Goal: Complete application form

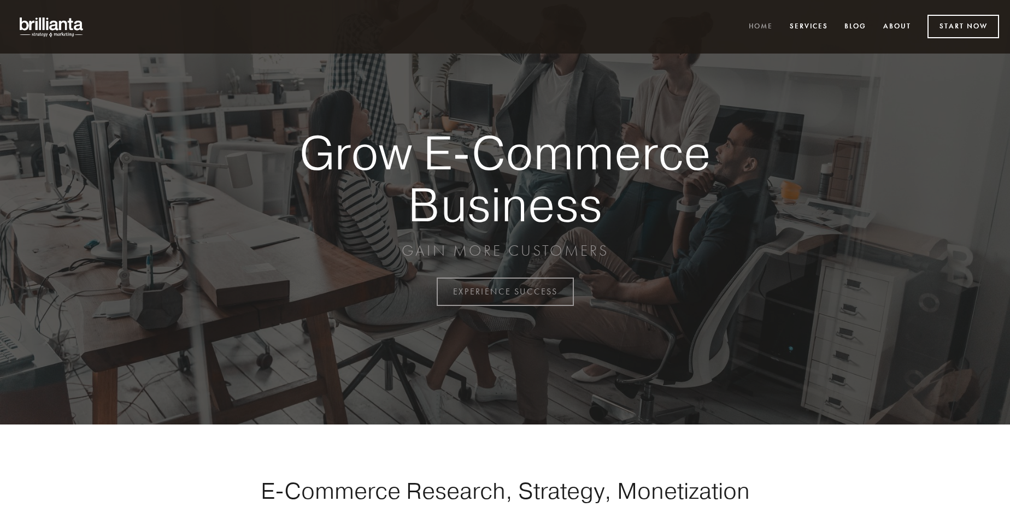
scroll to position [2864, 0]
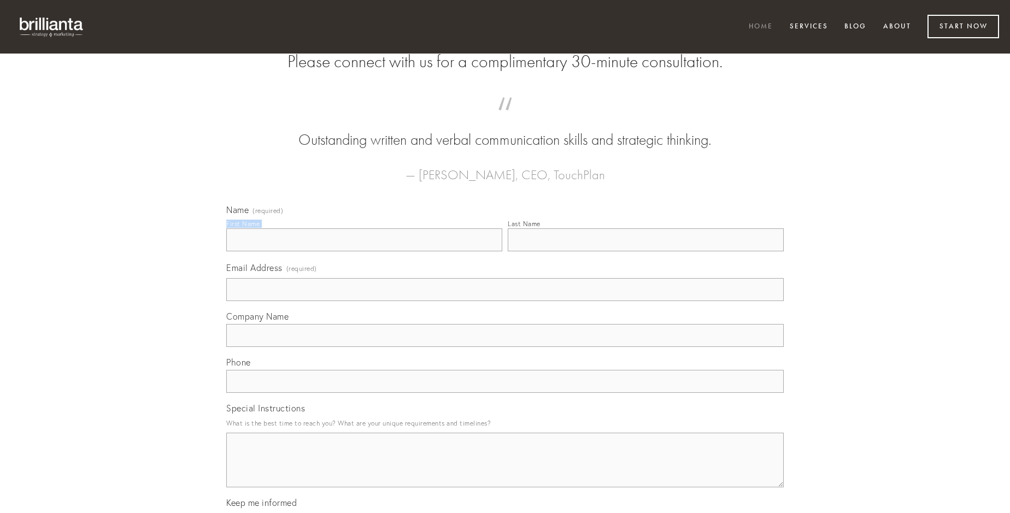
type input "[PERSON_NAME]"
click at [645, 251] on input "Last Name" at bounding box center [646, 239] width 276 height 23
type input "[PERSON_NAME]"
click at [505, 301] on input "Email Address (required)" at bounding box center [504, 289] width 557 height 23
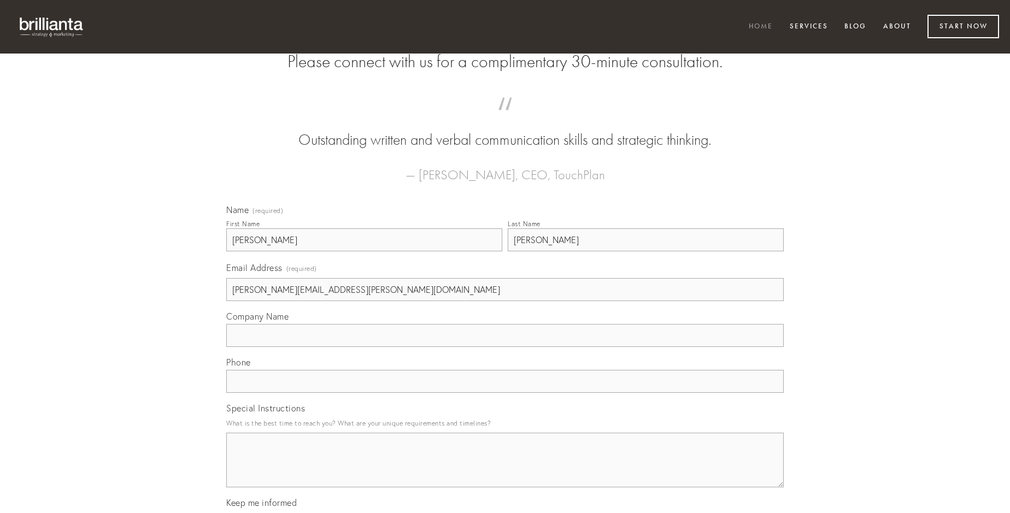
type input "[PERSON_NAME][EMAIL_ADDRESS][PERSON_NAME][DOMAIN_NAME]"
click at [505, 347] on input "Company Name" at bounding box center [504, 335] width 557 height 23
type input "sulum"
click at [505, 393] on input "text" at bounding box center [504, 381] width 557 height 23
click at [505, 470] on textarea "Special Instructions" at bounding box center [504, 460] width 557 height 55
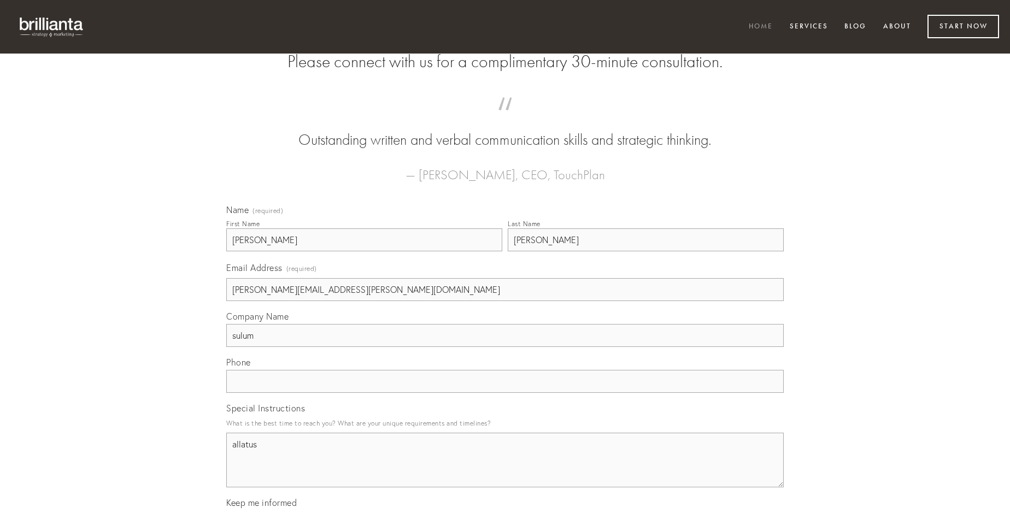
type textarea "allatus"
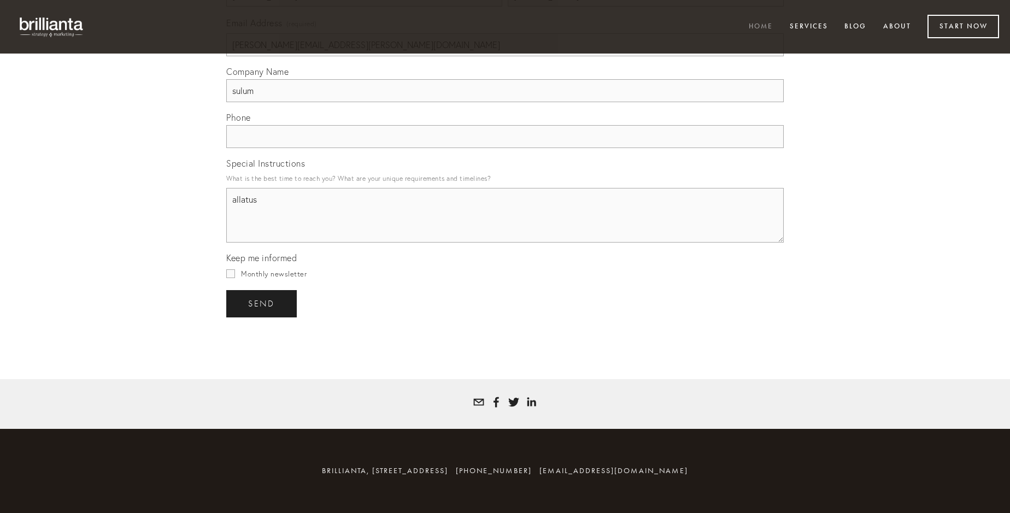
click at [262, 303] on span "send" at bounding box center [261, 304] width 27 height 10
